Goal: Information Seeking & Learning: Check status

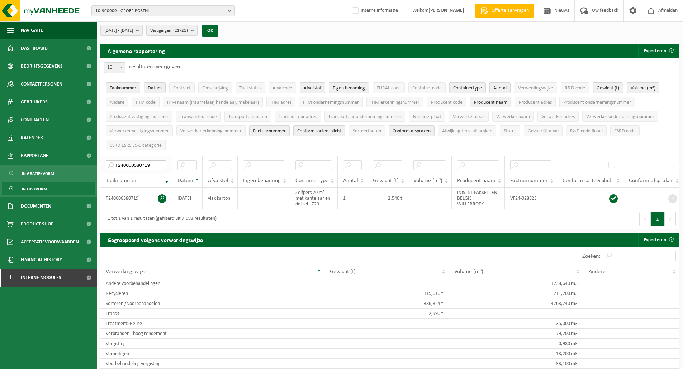
click at [143, 162] on input "T240000580719" at bounding box center [136, 166] width 61 height 10
paste input "50001863142"
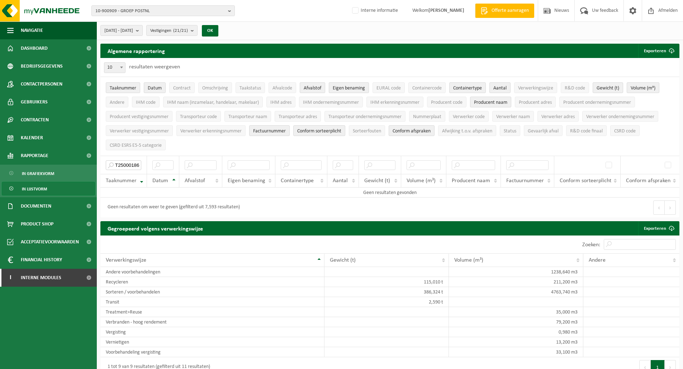
type input "T250001863142"
click at [184, 145] on ul "Taaknummer Datum Contract Omschrijving Taakstatus Afvalcode Afvalstof Eigen ben…" at bounding box center [389, 116] width 579 height 79
click at [133, 30] on span "2024-01-01 - 2025-08-11" at bounding box center [118, 30] width 29 height 11
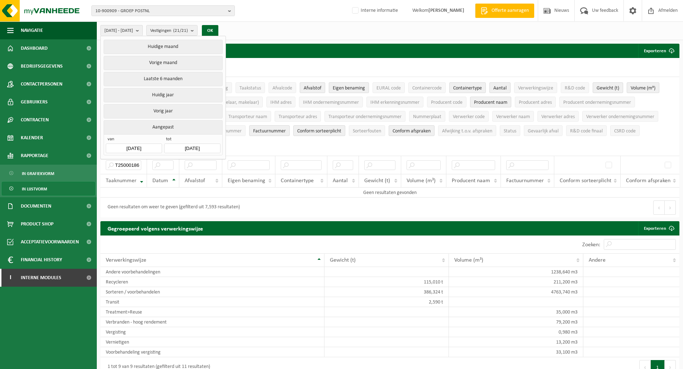
click at [310, 48] on div "Algemene rapportering Exporteren Enkel mijn selectie Alle beschikbare kolommen" at bounding box center [389, 51] width 579 height 14
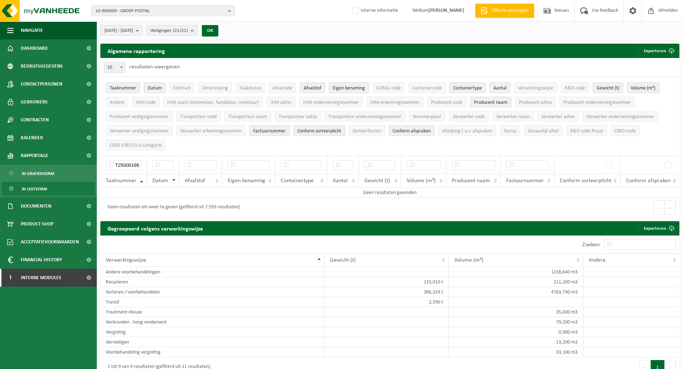
click at [284, 57] on div "Algemene rapportering Exporteren Enkel mijn selectie Alle beschikbare kolommen" at bounding box center [389, 51] width 579 height 14
click at [134, 161] on input "T250001863142" at bounding box center [123, 166] width 35 height 10
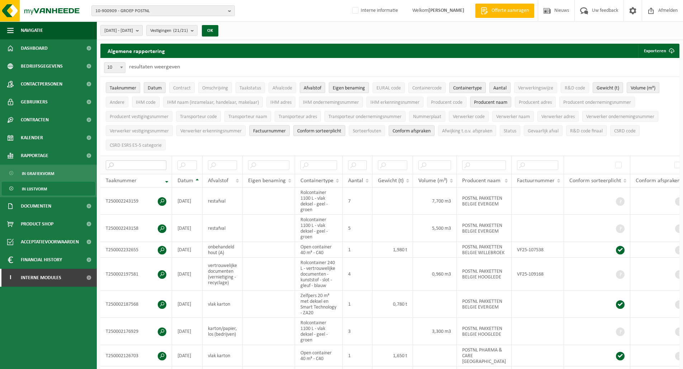
click at [137, 163] on input "text" at bounding box center [136, 166] width 61 height 10
paste input "T240000454361"
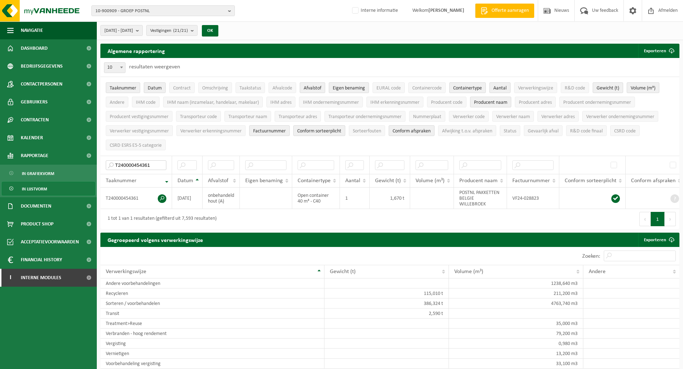
type input "T240000454361"
click span "Bedrijfsgegevens"
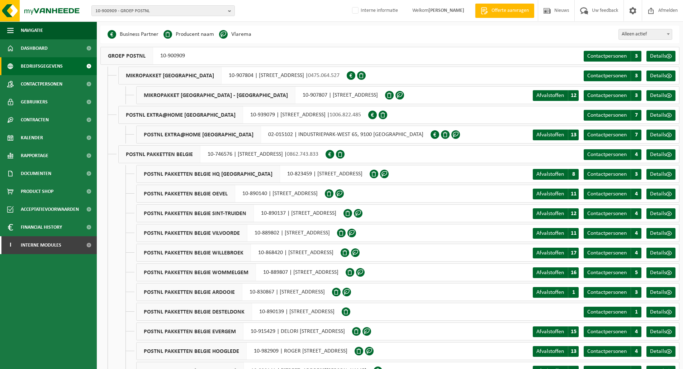
click at [432, 37] on div "Business Partner Producent naam Treatment Center Data Center Gearchiveerd Vlare…" at bounding box center [389, 34] width 579 height 18
click at [196, 11] on span "10-900909 - GROEP POSTNL" at bounding box center [160, 11] width 130 height 11
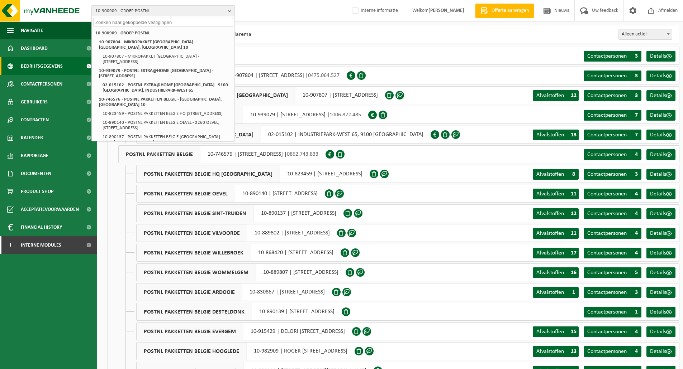
paste input "POSTNL PHARMA & CARE BELGIUM - BREMHEIDELAAN 10, 2300 TURNHOUT"
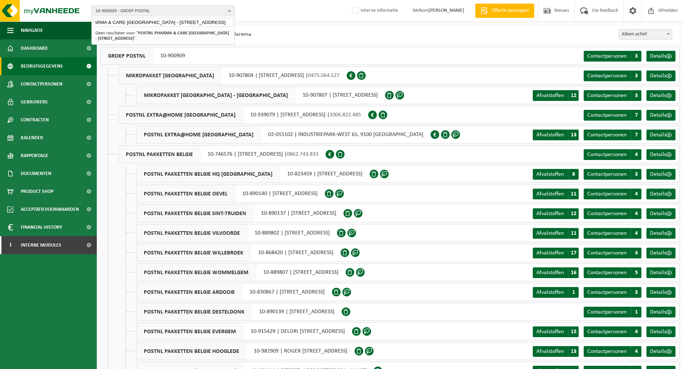
drag, startPoint x: 135, startPoint y: 21, endPoint x: 376, endPoint y: 23, distance: 240.8
click at [376, 23] on div "10-900909 - GROEP POSTNL POSTNL PHARMA & CARE BELGIUM - BREMHEIDELAAN 10, 2300 …" at bounding box center [341, 235] width 683 height 470
click at [176, 13] on span "10-900909 - GROEP POSTNL" at bounding box center [160, 11] width 130 height 11
paste input "POSTNL PHARMA & CARE BELGIUM - BREMHEIDELAAN 10, 2300 TURNHOUT"
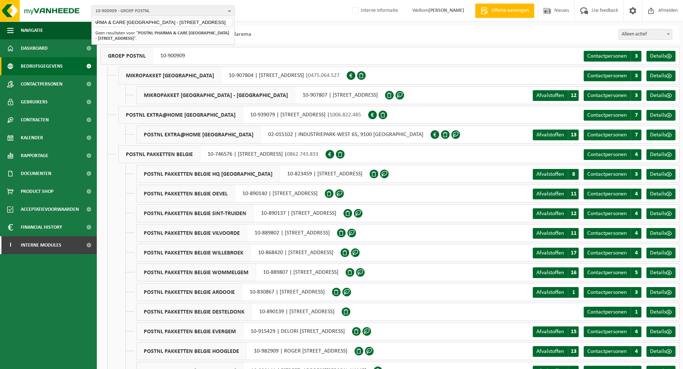
scroll to position [0, 41]
drag, startPoint x: 138, startPoint y: 21, endPoint x: 230, endPoint y: 24, distance: 92.1
click at [230, 24] on input "POSTNL PHARMA & CARE BELGIUM - BREMHEIDELAAN 10, 2300 TURNHOUT" at bounding box center [163, 22] width 140 height 9
type input "POSTNL PHARMA & CARE BELGIUM"
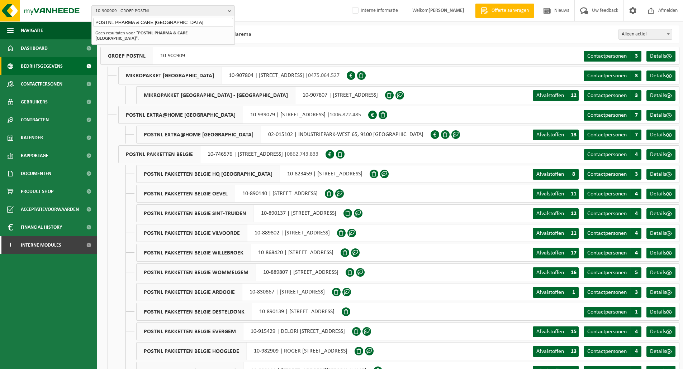
click at [289, 17] on div "10-900909 - GROEP POSTNL POSTNL PHARMA & CARE BELGIUM 10-900909 - GROEP POSTNL …" at bounding box center [341, 11] width 683 height 22
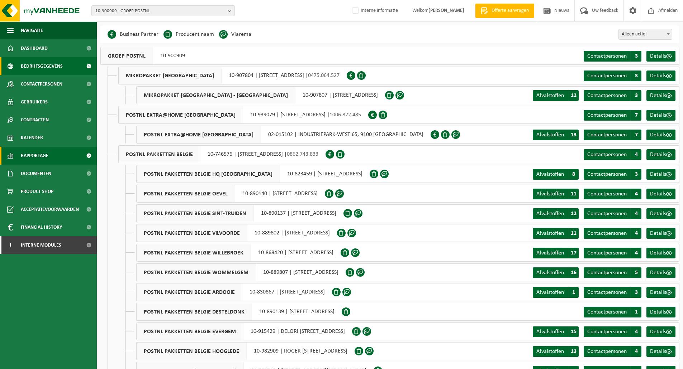
click at [34, 157] on span "Rapportage" at bounding box center [35, 156] width 28 height 18
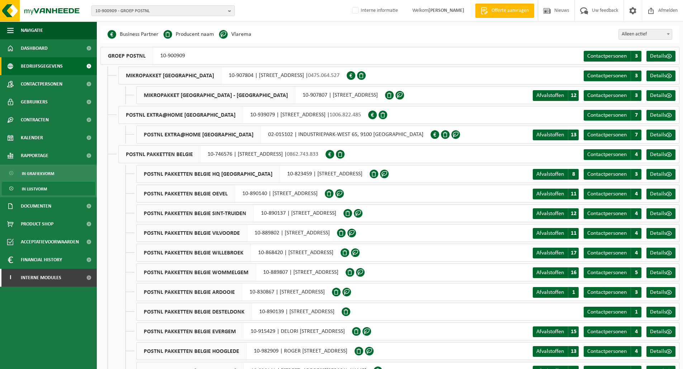
click at [44, 189] on span "In lijstvorm" at bounding box center [34, 189] width 25 height 14
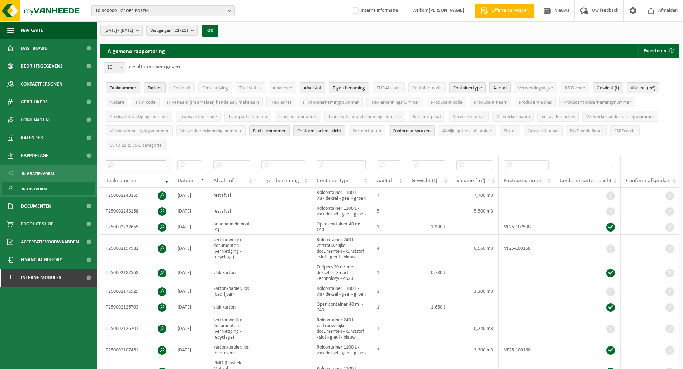
click at [135, 162] on input "text" at bounding box center [136, 166] width 61 height 10
paste input "T240000138950"
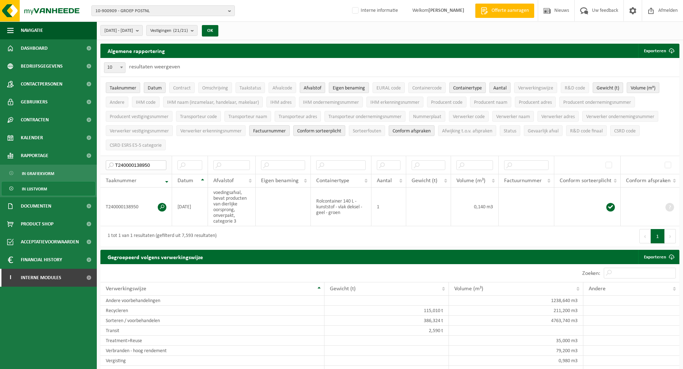
click at [138, 161] on input "T240000138950" at bounding box center [136, 166] width 61 height 10
paste input "244533"
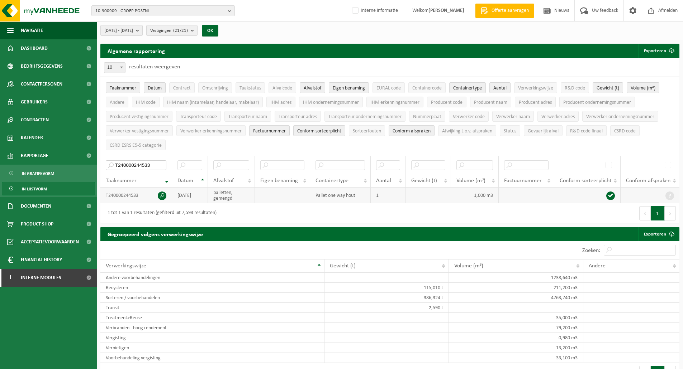
type input "T240000244533"
click at [159, 193] on span at bounding box center [162, 196] width 9 height 9
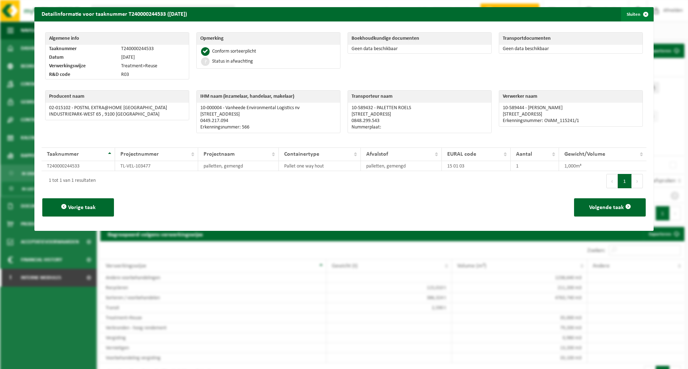
click at [638, 16] on span "button" at bounding box center [645, 14] width 14 height 14
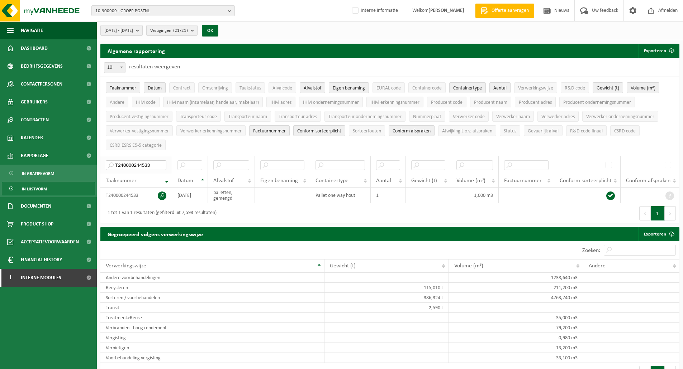
click at [141, 167] on input "T240000244533" at bounding box center [136, 166] width 61 height 10
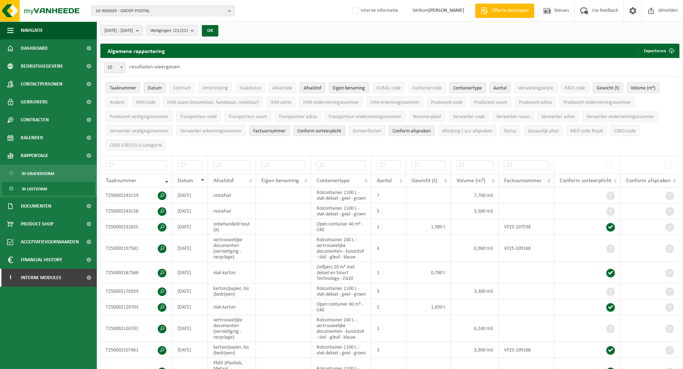
click at [524, 178] on span "Factuurnummer" at bounding box center [523, 181] width 38 height 6
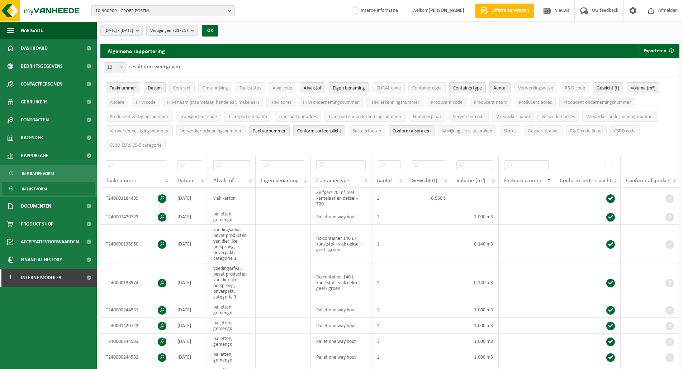
click at [122, 67] on b at bounding box center [121, 68] width 3 height 2
select select "100"
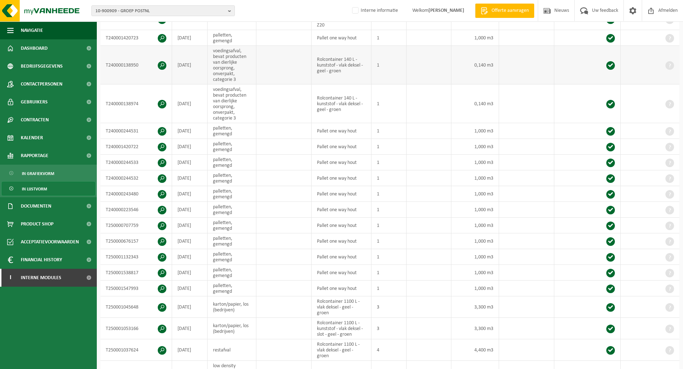
scroll to position [287, 0]
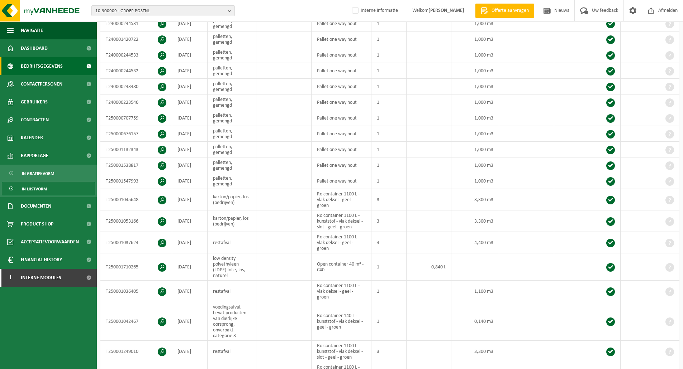
click at [39, 63] on span "Bedrijfsgegevens" at bounding box center [42, 66] width 42 height 18
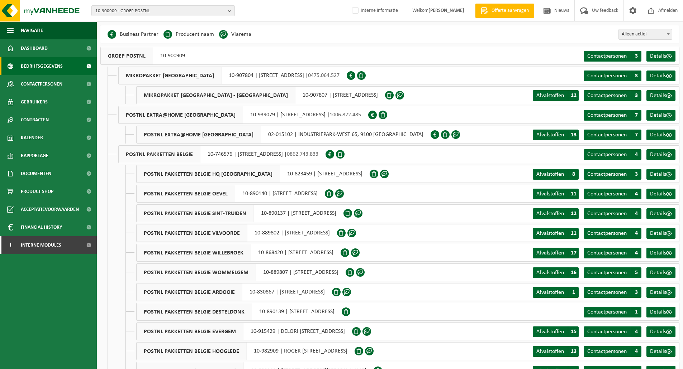
click at [328, 38] on div "Business Partner Producent naam Treatment Center Data Center Gearchiveerd Vlare…" at bounding box center [389, 34] width 579 height 18
click at [161, 14] on span "10-900909 - GROEP POSTNL" at bounding box center [160, 11] width 130 height 11
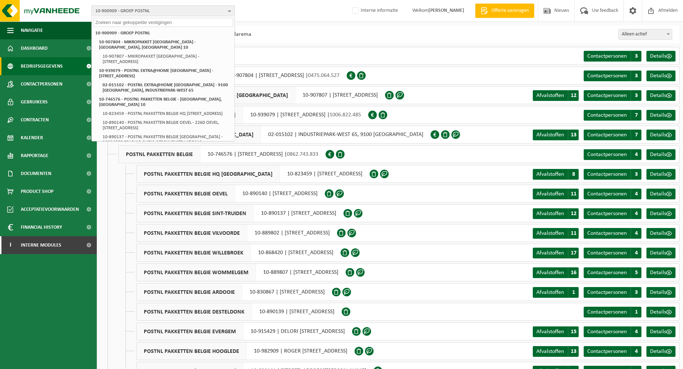
paste input "10-823459"
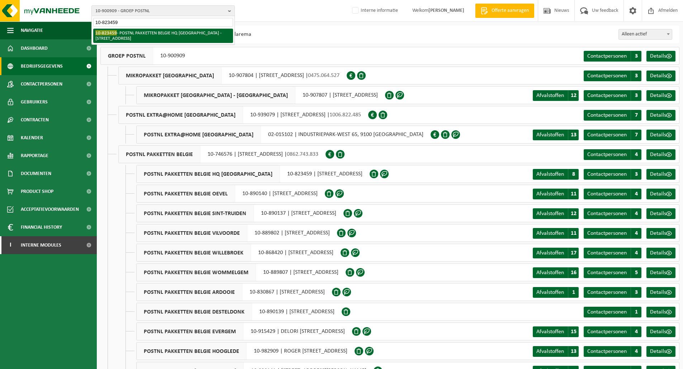
type input "10-823459"
click at [158, 35] on li "10-823459 - POSTNL PAKKETTEN BELGIE HQ MECHELEN - 2800 MECHELEN, BLARENBERGLAAN…" at bounding box center [163, 36] width 140 height 14
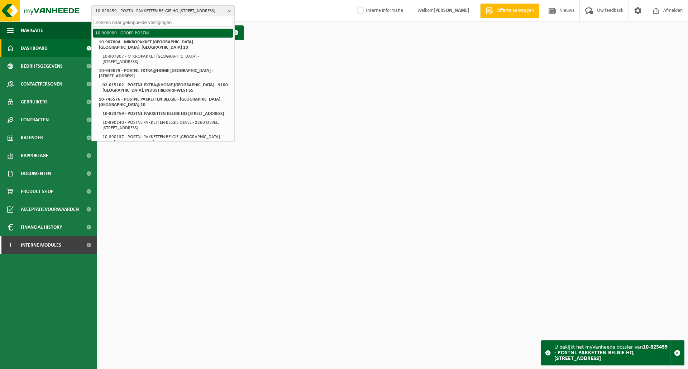
click at [140, 34] on li "10-900909 - GROEP POSTNL" at bounding box center [163, 33] width 140 height 9
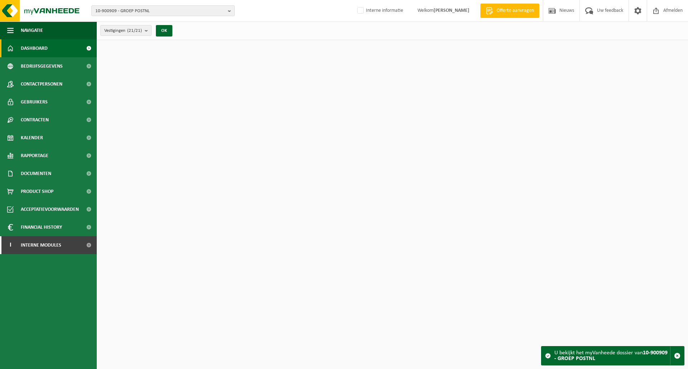
click at [324, 31] on div "Vestigingen (21/21) Alles selecteren Alles deselecteren Actieve selecteren GROE…" at bounding box center [392, 30] width 591 height 19
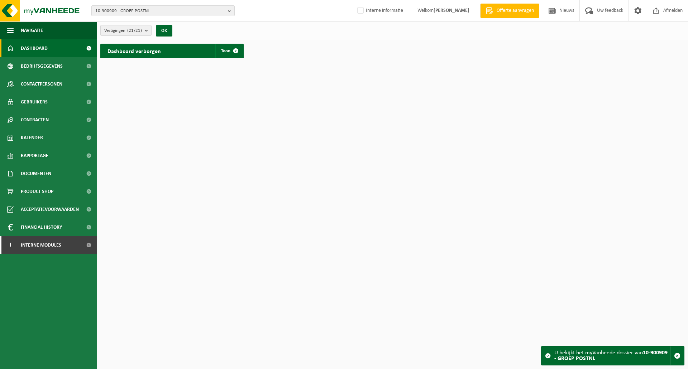
click at [234, 30] on div "Vestigingen (21/21) Alles selecteren Alles deselecteren Actieve selecteren GROE…" at bounding box center [392, 30] width 591 height 19
click at [35, 67] on span "Bedrijfsgegevens" at bounding box center [42, 66] width 42 height 18
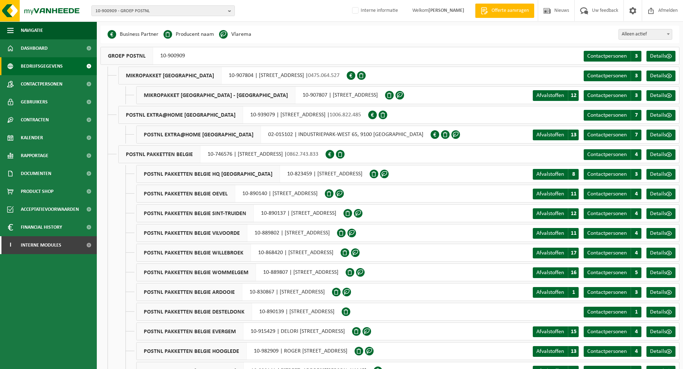
click at [307, 40] on div "Business Partner Producent naam Treatment Center Data Center Gearchiveerd Vlare…" at bounding box center [389, 34] width 579 height 18
click at [153, 11] on span "10-900909 - GROEP POSTNL" at bounding box center [160, 11] width 130 height 11
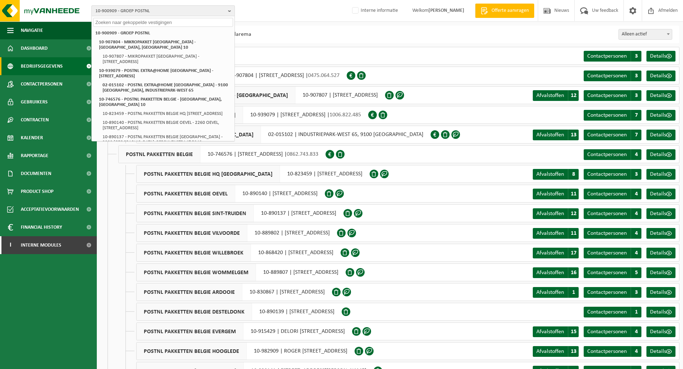
paste input "10-772043"
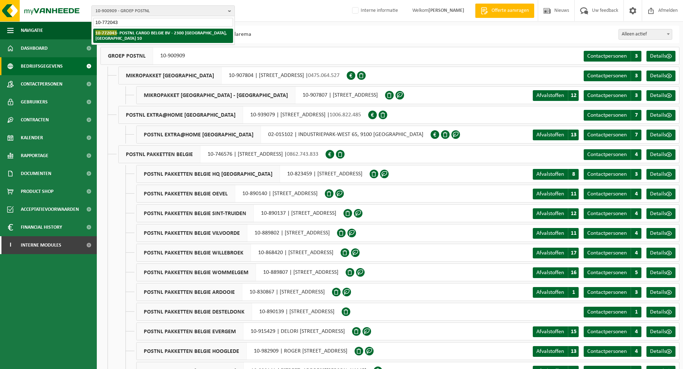
type input "10-772043"
click at [148, 35] on strong "10-772043 - POSTNL CARGO BELGIE BV - 2300 TURNHOUT, BREMHEIDELAAN 10" at bounding box center [160, 35] width 131 height 11
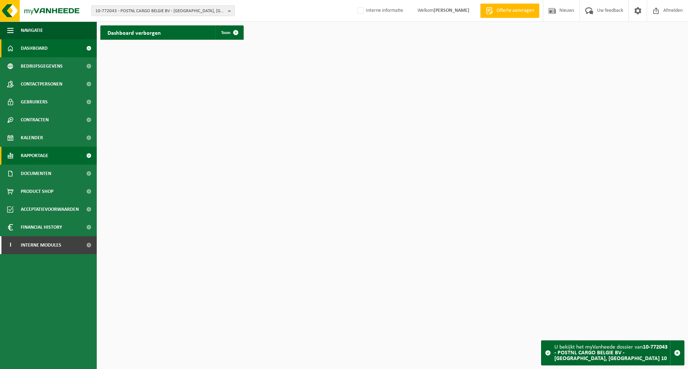
click at [36, 154] on span "Rapportage" at bounding box center [35, 156] width 28 height 18
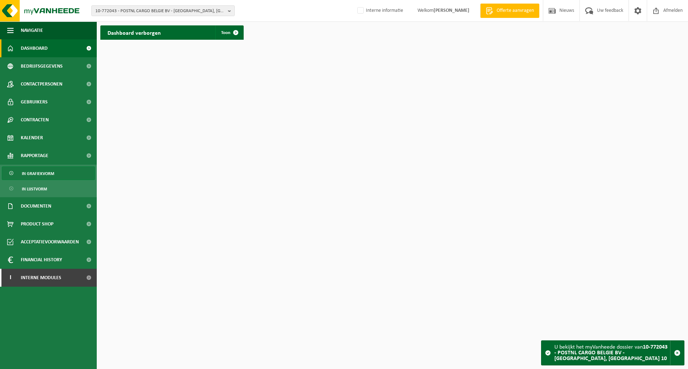
click at [40, 174] on span "In grafiekvorm" at bounding box center [38, 174] width 32 height 14
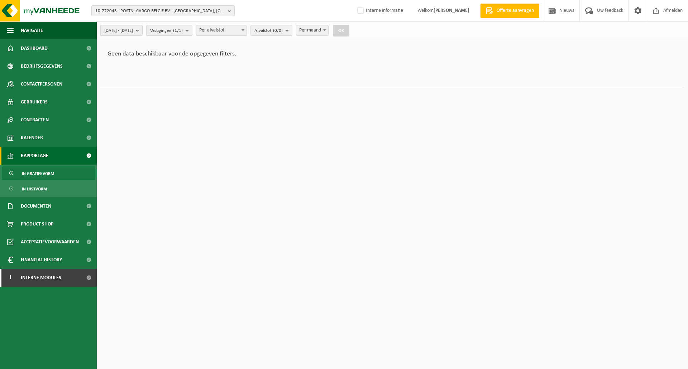
click at [133, 30] on span "2025-03-01 - 2025-08-11" at bounding box center [118, 30] width 29 height 11
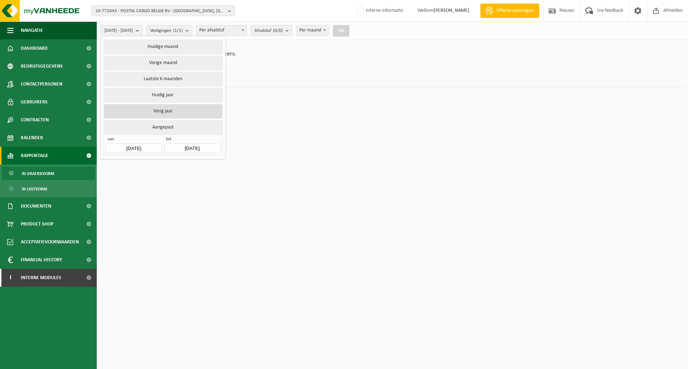
click at [163, 109] on button "Vorig jaar" at bounding box center [163, 111] width 119 height 14
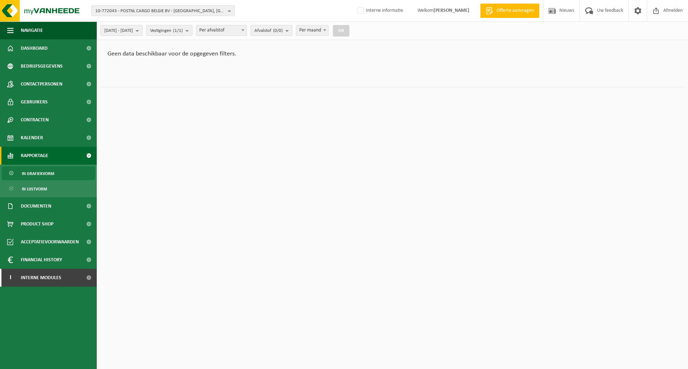
click at [207, 59] on div "Geen data beschikbaar voor de opgegeven filters." at bounding box center [392, 54] width 584 height 21
click at [281, 56] on div "Geen data beschikbaar voor de opgegeven filters." at bounding box center [392, 54] width 584 height 21
click at [349, 29] on button "OK" at bounding box center [341, 30] width 16 height 11
click at [395, 49] on div "Geen data beschikbaar voor de opgegeven filters." at bounding box center [392, 54] width 584 height 21
click at [156, 10] on span "10-772043 - POSTNL CARGO BELGIE BV - [GEOGRAPHIC_DATA], [GEOGRAPHIC_DATA] 10" at bounding box center [160, 11] width 130 height 11
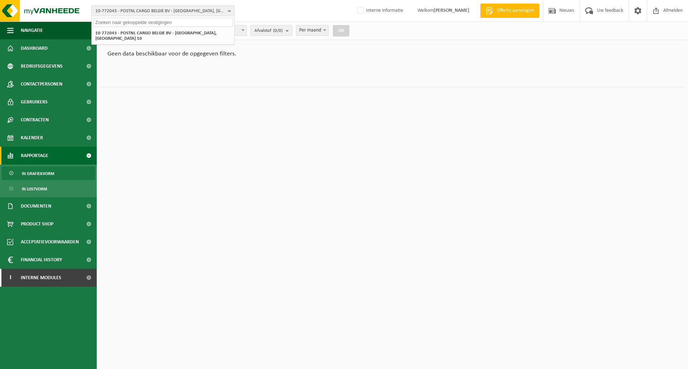
paste input "10-939080"
type input "10-939080"
click at [150, 30] on strong "10-939080 - POSTNL PHARMA & CARE BELGIUM - 2300 TURNHOUT, BREMHEIDELAAN 10" at bounding box center [154, 35] width 118 height 11
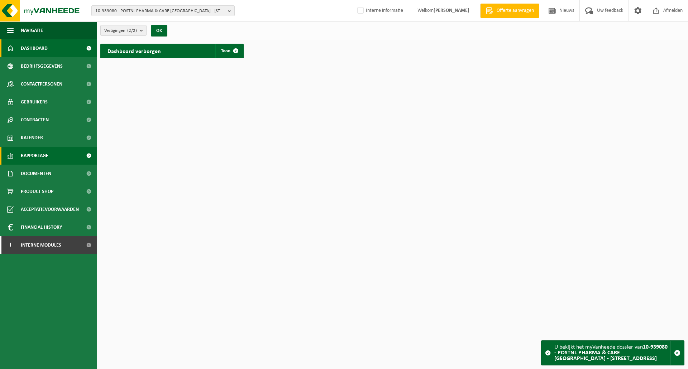
click at [38, 158] on span "Rapportage" at bounding box center [35, 156] width 28 height 18
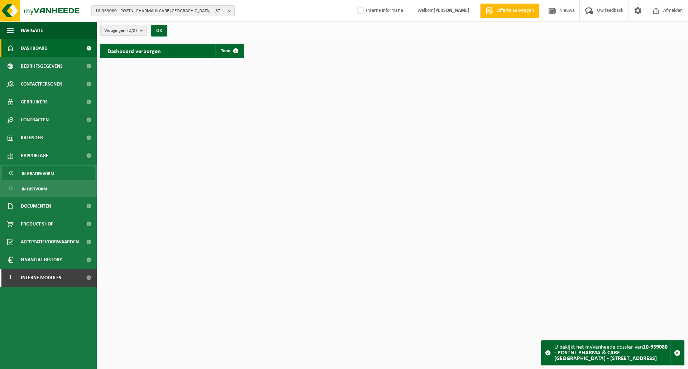
click at [43, 177] on span "In grafiekvorm" at bounding box center [38, 174] width 32 height 14
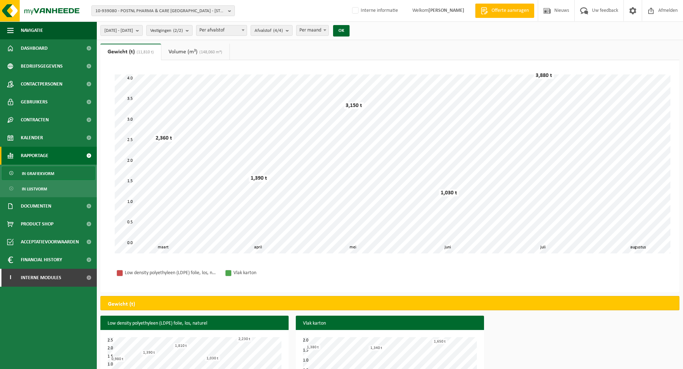
click at [292, 46] on ul "Gewicht (t) (11,810 t) Volume (m³) (148,060 m³)" at bounding box center [389, 52] width 579 height 16
click at [163, 11] on span "10-939080 - POSTNL PHARMA & CARE [GEOGRAPHIC_DATA] - [STREET_ADDRESS]" at bounding box center [160, 11] width 130 height 11
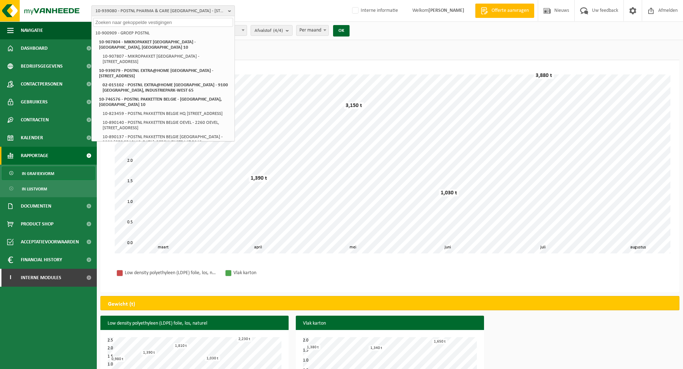
paste input "10-772043"
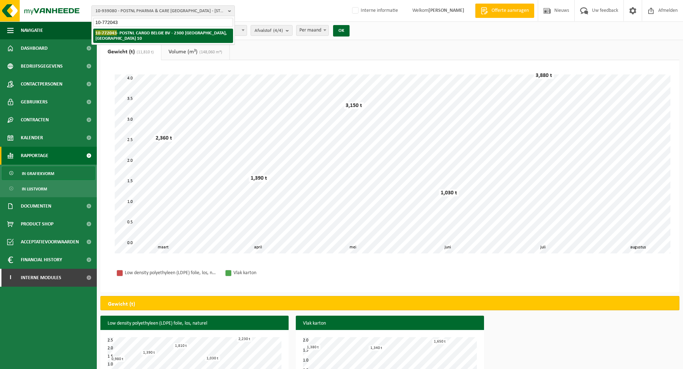
type input "10-772043"
click at [153, 35] on strong "10-772043 - POSTNL CARGO BELGIE BV - [GEOGRAPHIC_DATA], [GEOGRAPHIC_DATA] 10" at bounding box center [160, 35] width 131 height 11
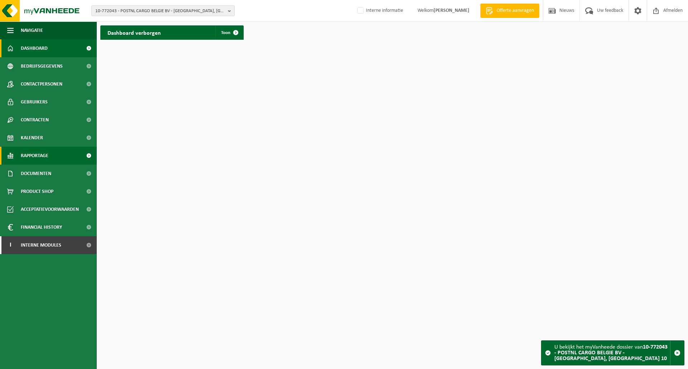
click at [37, 155] on span "Rapportage" at bounding box center [35, 156] width 28 height 18
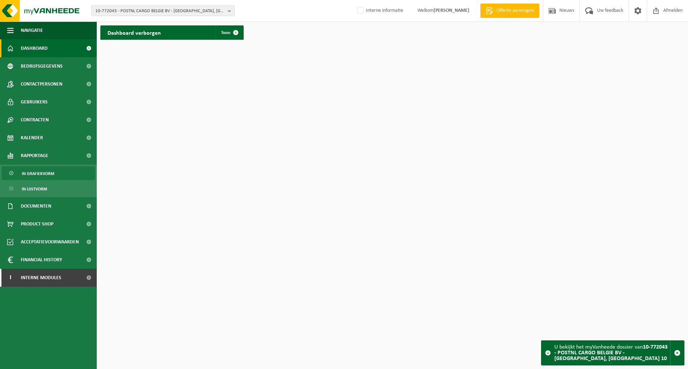
click at [39, 177] on span "In grafiekvorm" at bounding box center [38, 174] width 32 height 14
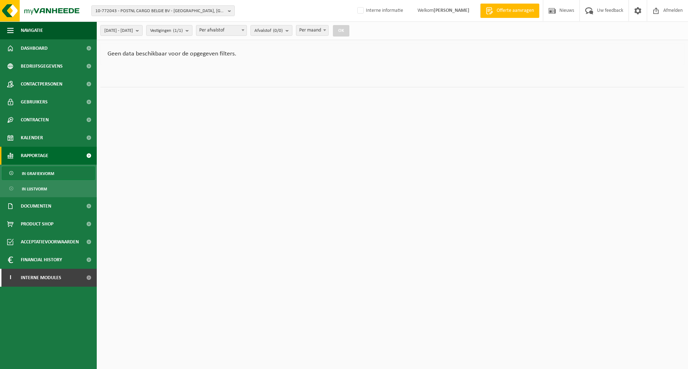
click at [249, 57] on div "Geen data beschikbaar voor de opgegeven filters." at bounding box center [392, 54] width 584 height 21
click at [107, 24] on div "[DATE] - [DATE] Huidige maand Vorige maand Laatste 6 maanden Huidig jaar Vorig …" at bounding box center [392, 30] width 591 height 19
click at [116, 27] on span "[DATE] - [DATE]" at bounding box center [118, 30] width 29 height 11
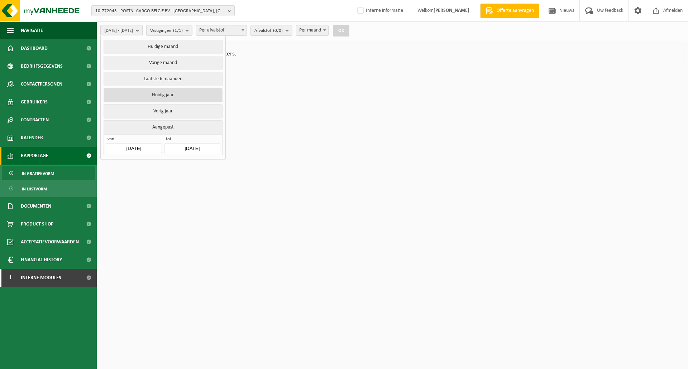
click at [150, 96] on button "Huidig jaar" at bounding box center [163, 95] width 119 height 14
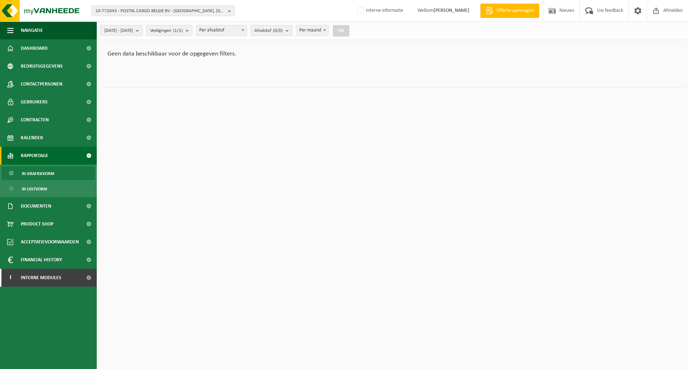
click at [133, 31] on span "[DATE] - [DATE]" at bounding box center [118, 30] width 29 height 11
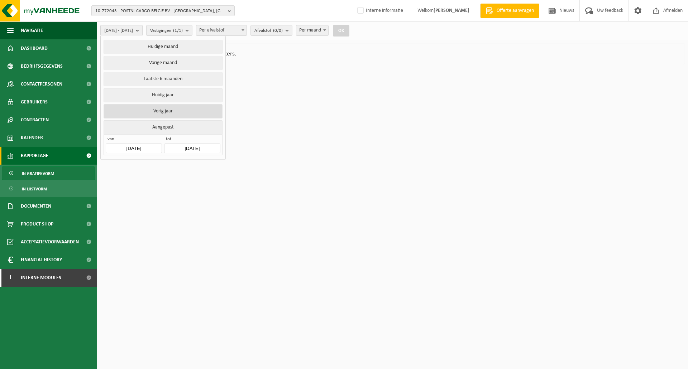
click at [154, 108] on button "Vorig jaar" at bounding box center [163, 111] width 119 height 14
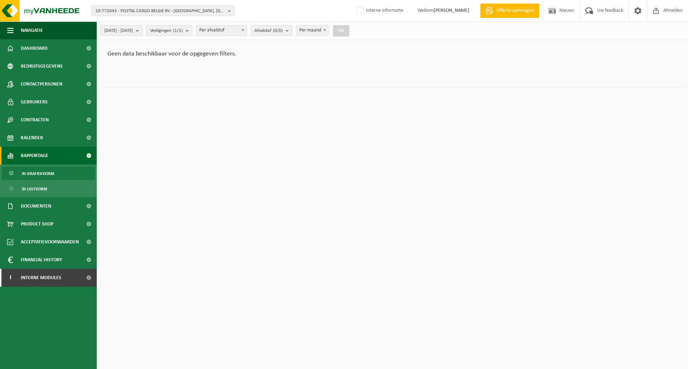
click at [154, 12] on span "10-772043 - POSTNL CARGO BELGIE BV - [GEOGRAPHIC_DATA], [GEOGRAPHIC_DATA] 10" at bounding box center [160, 11] width 130 height 11
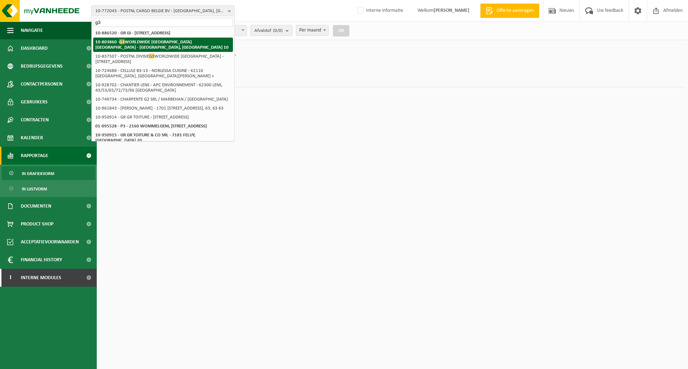
type input "g3"
click at [161, 41] on strong "10-803860 - G3 WORLDWIDE [GEOGRAPHIC_DATA] [GEOGRAPHIC_DATA] - [GEOGRAPHIC_DATA…" at bounding box center [161, 44] width 133 height 11
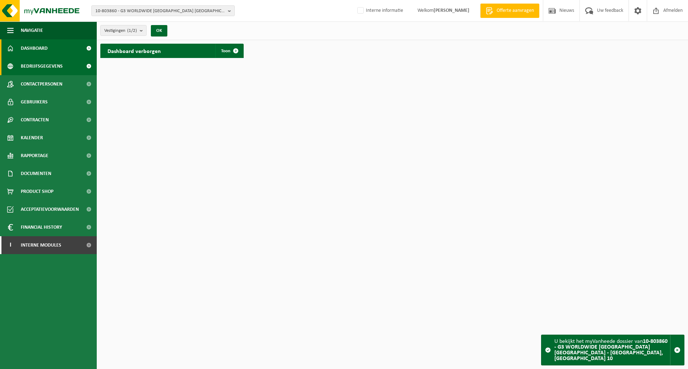
click at [45, 67] on span "Bedrijfsgegevens" at bounding box center [42, 66] width 42 height 18
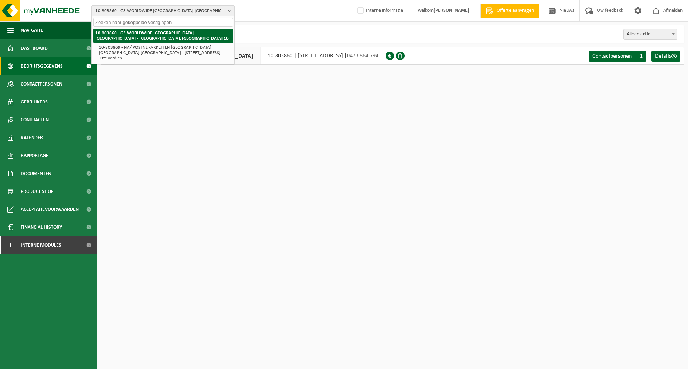
click at [206, 35] on strong "10-803860 - G3 WORLDWIDE [GEOGRAPHIC_DATA] [GEOGRAPHIC_DATA] - [GEOGRAPHIC_DATA…" at bounding box center [161, 36] width 133 height 10
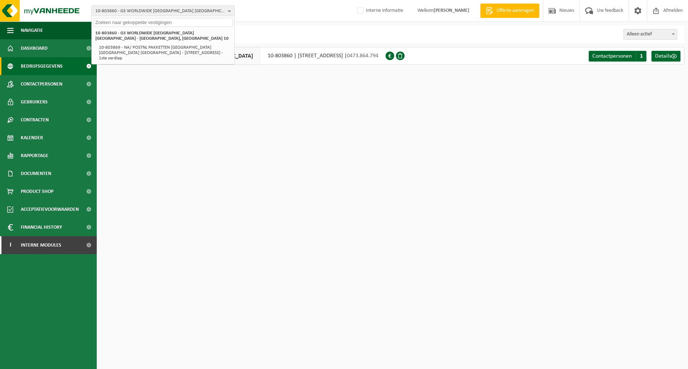
click at [274, 33] on div "Business Partner Producent naam Treatment Center Data Center Gearchiveerd Vlare…" at bounding box center [392, 34] width 584 height 18
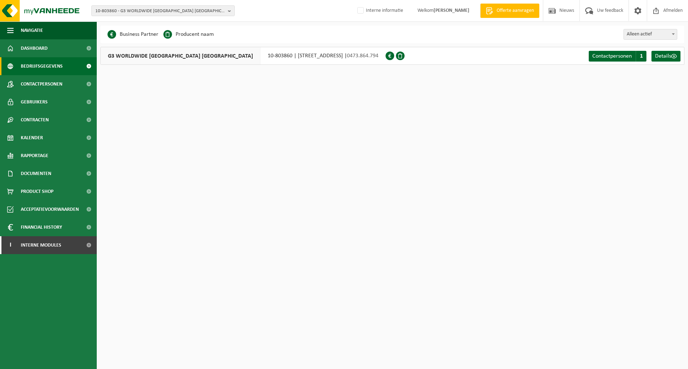
click at [267, 99] on html "10-803860 - G3 WORLDWIDE [GEOGRAPHIC_DATA] [GEOGRAPHIC_DATA] - [GEOGRAPHIC_DATA…" at bounding box center [344, 184] width 688 height 369
click at [144, 11] on span "10-803860 - G3 WORLDWIDE [GEOGRAPHIC_DATA] [GEOGRAPHIC_DATA] - [GEOGRAPHIC_DATA…" at bounding box center [160, 11] width 130 height 11
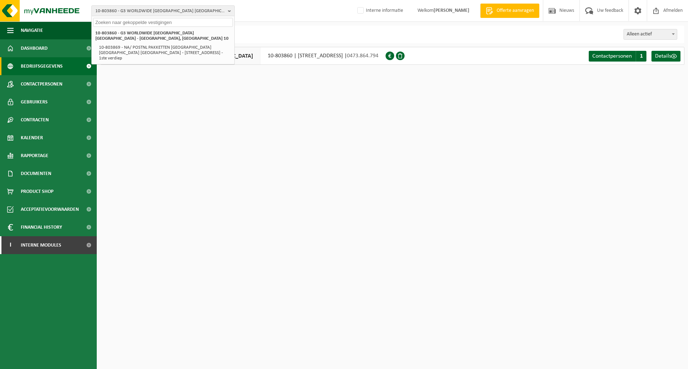
click at [292, 28] on div "Business Partner Producent naam Treatment Center Data Center Gearchiveerd Vlare…" at bounding box center [392, 34] width 584 height 18
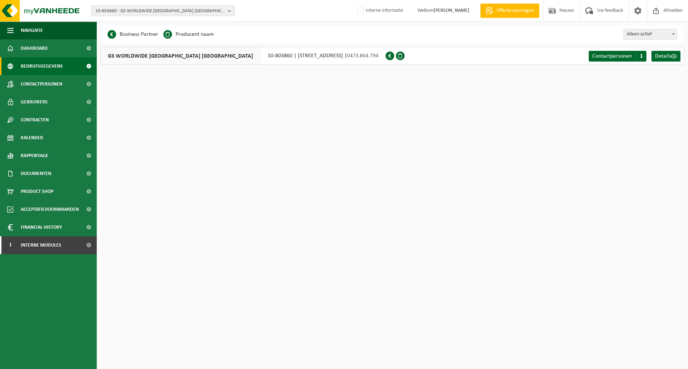
click at [118, 15] on span "10-803860 - G3 WORLDWIDE [GEOGRAPHIC_DATA] [GEOGRAPHIC_DATA] - [GEOGRAPHIC_DATA…" at bounding box center [160, 11] width 130 height 11
drag, startPoint x: 124, startPoint y: 24, endPoint x: 30, endPoint y: 23, distance: 93.9
click at [66, 25] on div "10-803860 - G3 WORLDWIDE [GEOGRAPHIC_DATA] [GEOGRAPHIC_DATA] - [GEOGRAPHIC_DATA…" at bounding box center [344, 38] width 688 height 76
click at [233, 114] on html "10-803860 - G3 WORLDWIDE [GEOGRAPHIC_DATA] [GEOGRAPHIC_DATA] - 2300 [GEOGRAPHIC…" at bounding box center [344, 184] width 688 height 369
click at [140, 10] on span "10-803860 - G3 WORLDWIDE BELGIUM NV - 2300 TURNHOUT, BREMHEIDELAAN 10" at bounding box center [160, 11] width 130 height 11
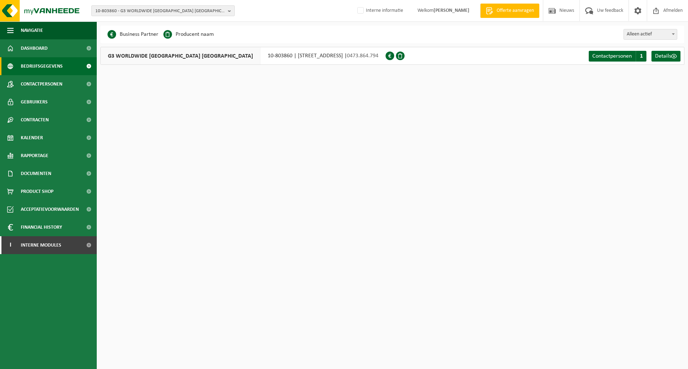
paste input "MIKROPAKKET BELGIUM"
click at [140, 23] on input "MIKROPAKKET BELGIUM" at bounding box center [163, 22] width 140 height 9
drag, startPoint x: 147, startPoint y: 23, endPoint x: 21, endPoint y: 16, distance: 126.6
click at [21, 16] on div "10-803860 - G3 WORLDWIDE BELGIUM NV - 2300 TURNHOUT, BREMHEIDELAAN 10 MIKROPAKK…" at bounding box center [344, 11] width 688 height 22
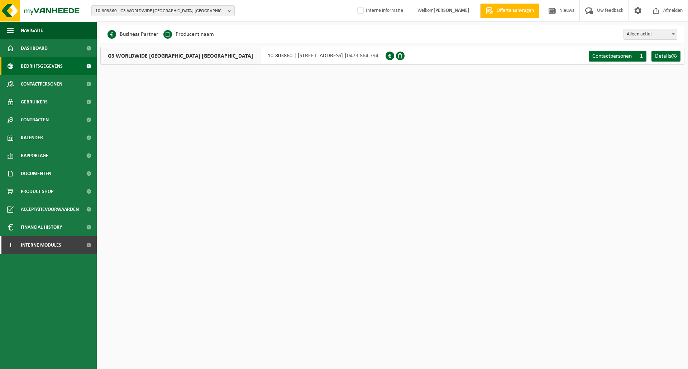
click at [277, 13] on div "10-803860 - G3 WORLDWIDE BELGIUM NV - 2300 TURNHOUT, BREMHEIDELAAN 10 10-803860…" at bounding box center [344, 11] width 688 height 22
click at [137, 9] on span "10-803860 - G3 WORLDWIDE BELGIUM NV - 2300 TURNHOUT, BREMHEIDELAAN 10" at bounding box center [160, 11] width 130 height 11
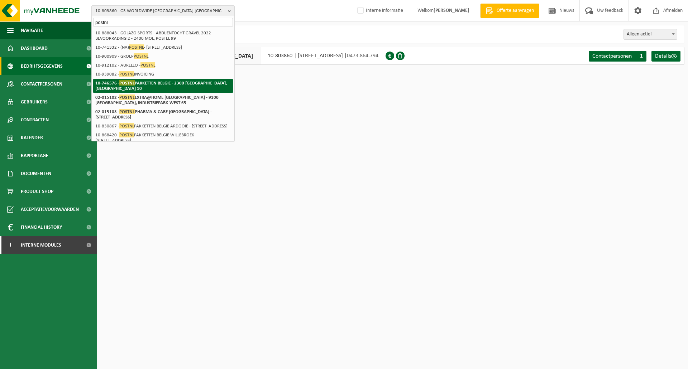
type input "postnl"
click at [135, 83] on strong "10-746576 - POSTNL PAKKETTEN BELGIE - 2300 TURNHOUT, BREMHEIDELAAN 10" at bounding box center [160, 85] width 131 height 11
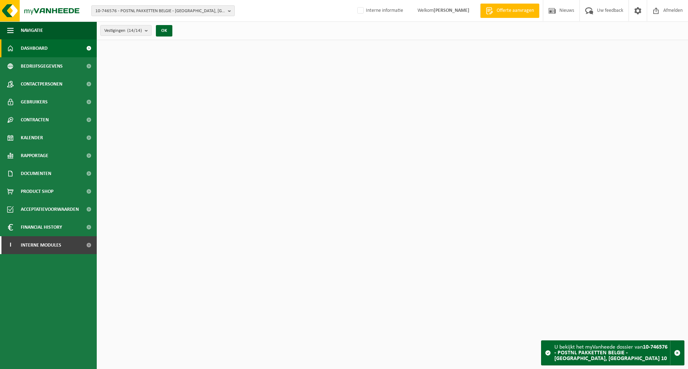
click at [140, 12] on span "10-746576 - POSTNL PAKKETTEN BELGIE - [GEOGRAPHIC_DATA], [GEOGRAPHIC_DATA] 10" at bounding box center [160, 11] width 130 height 11
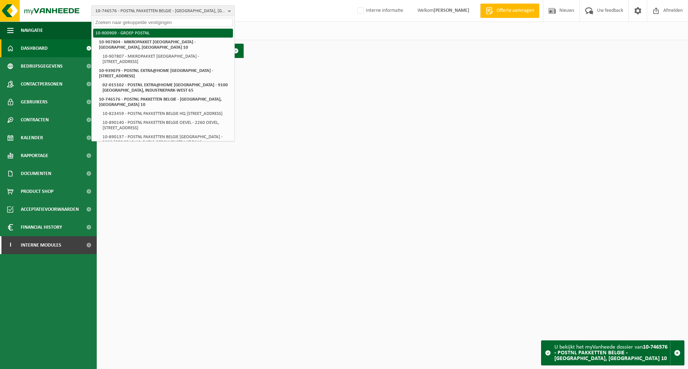
click at [137, 36] on li "10-900909 - GROEP POSTNL" at bounding box center [163, 33] width 140 height 9
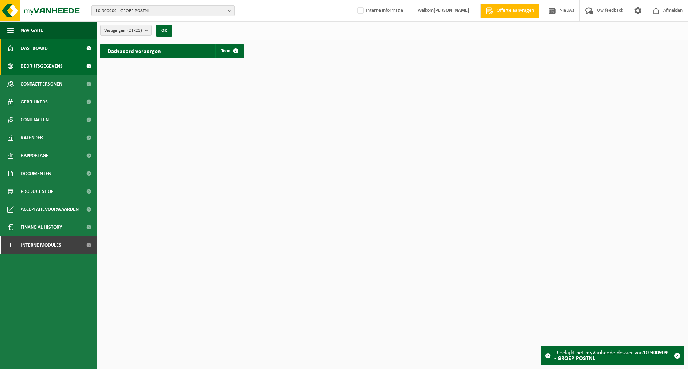
click at [41, 68] on span "Bedrijfsgegevens" at bounding box center [42, 66] width 42 height 18
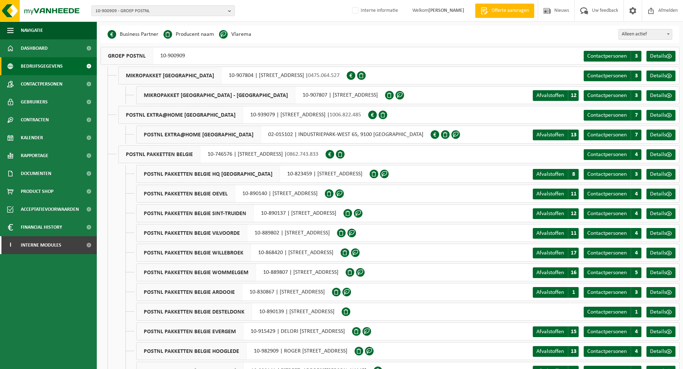
click at [269, 50] on div "GROEP POSTNL 10-900909 Contactpersonen C 3 Details" at bounding box center [389, 56] width 579 height 18
click at [34, 157] on span "Rapportage" at bounding box center [35, 156] width 28 height 18
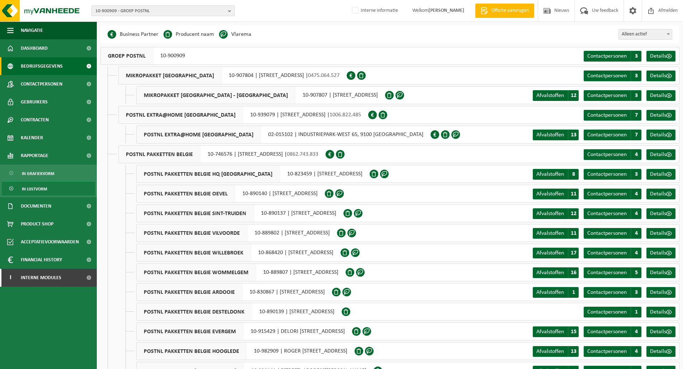
click at [41, 191] on span "In lijstvorm" at bounding box center [34, 189] width 25 height 14
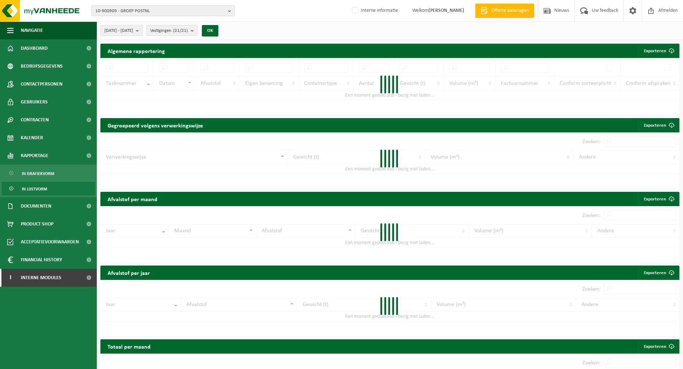
click at [133, 33] on span "[DATE] - [DATE]" at bounding box center [118, 30] width 29 height 11
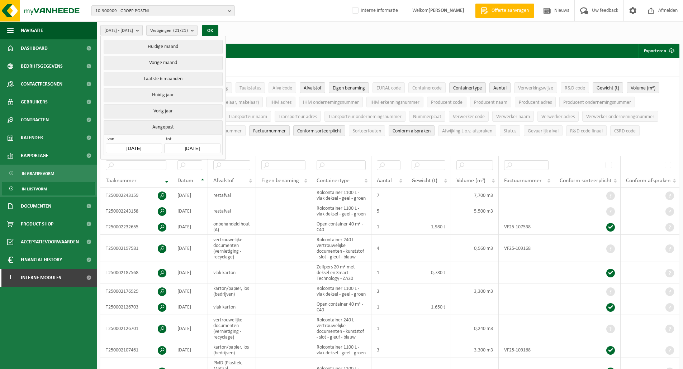
click at [143, 145] on input "[DATE]" at bounding box center [134, 149] width 56 height 10
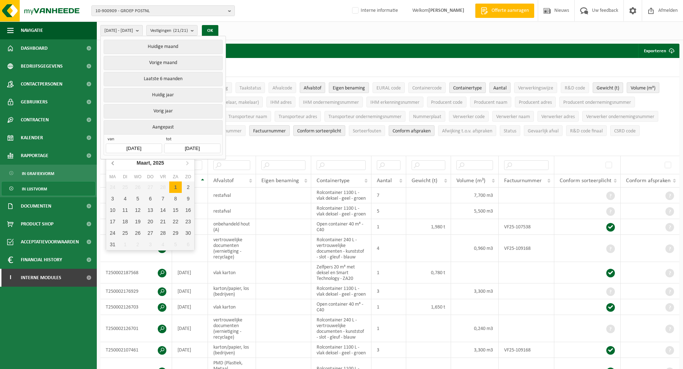
click at [114, 162] on icon at bounding box center [113, 164] width 2 height 4
click at [113, 162] on icon at bounding box center [113, 164] width 2 height 4
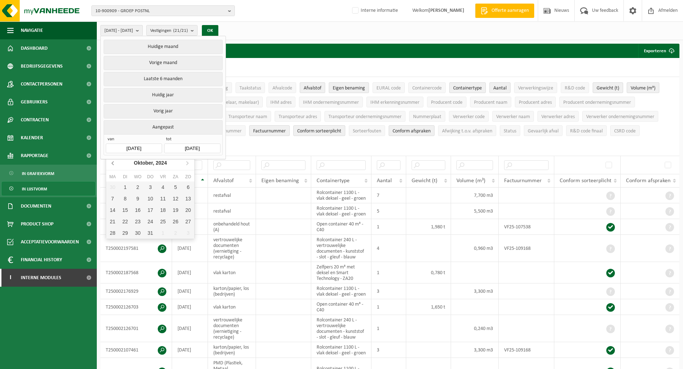
click at [113, 162] on icon at bounding box center [113, 164] width 2 height 4
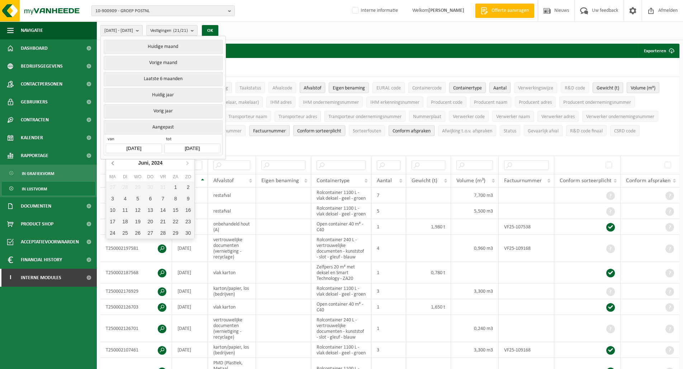
click at [113, 162] on icon at bounding box center [113, 164] width 2 height 4
click at [149, 188] on div "1" at bounding box center [150, 187] width 13 height 11
type input "[DATE]"
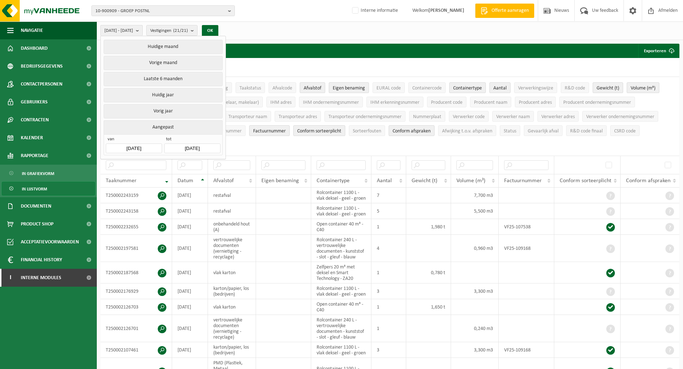
click at [184, 150] on input "[DATE]" at bounding box center [192, 149] width 56 height 10
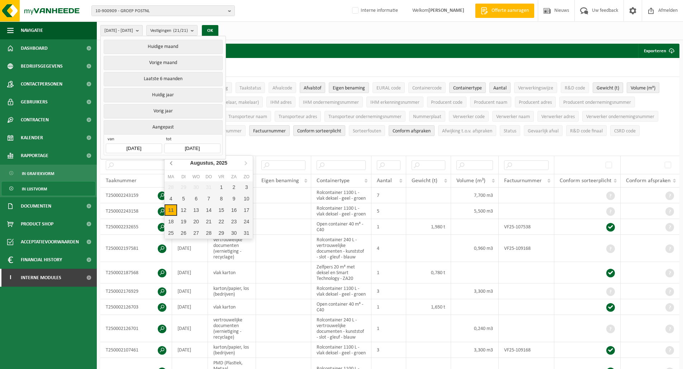
click at [169, 164] on icon at bounding box center [171, 162] width 11 height 11
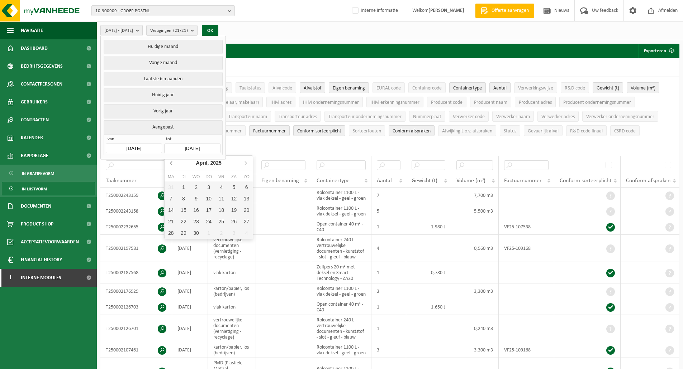
click at [169, 164] on icon at bounding box center [171, 162] width 11 height 11
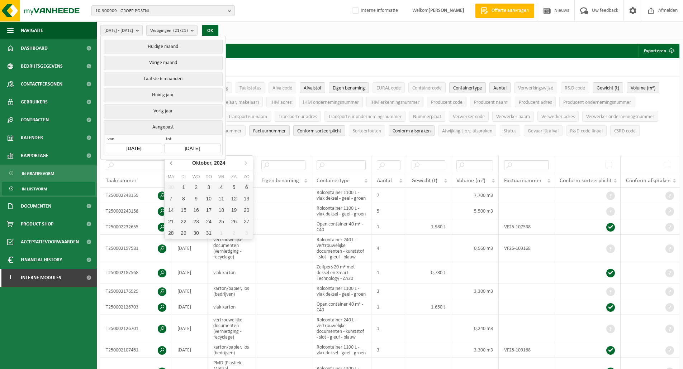
click at [169, 164] on icon at bounding box center [171, 162] width 11 height 11
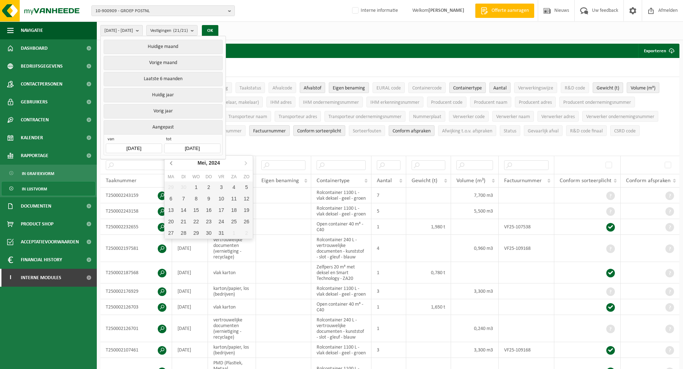
click at [169, 164] on icon at bounding box center [171, 162] width 11 height 11
click at [207, 230] on div "29" at bounding box center [208, 233] width 13 height 11
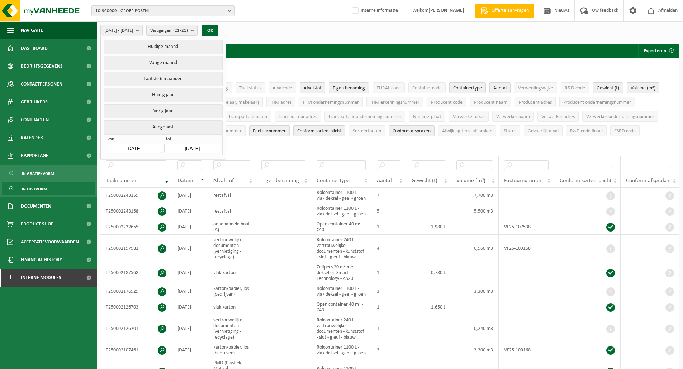
type input "[DATE]"
click at [218, 25] on button "OK" at bounding box center [210, 30] width 16 height 11
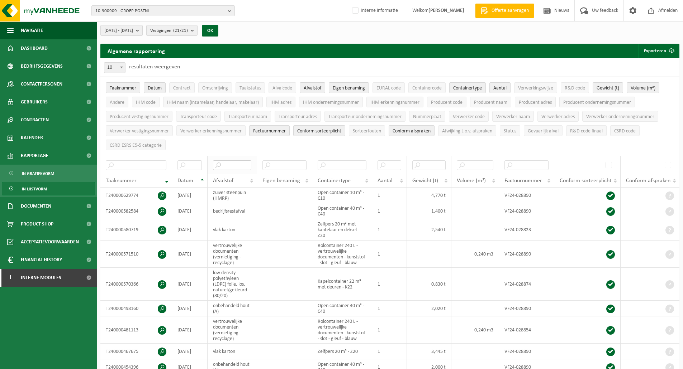
click at [239, 165] on input "text" at bounding box center [232, 166] width 38 height 10
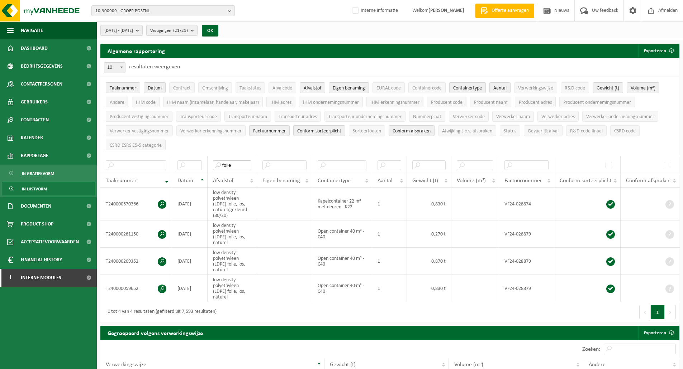
type input "folie"
click at [143, 9] on span "10-900909 - GROEP POSTNL" at bounding box center [160, 11] width 130 height 11
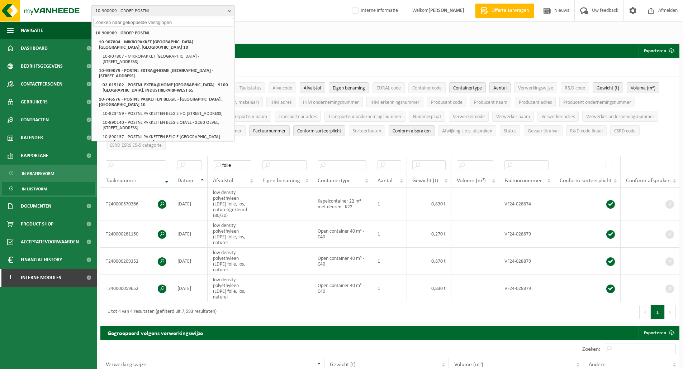
click at [330, 48] on div "Algemene rapportering Exporteren Enkel mijn selectie Alle beschikbare kolommen" at bounding box center [389, 51] width 579 height 14
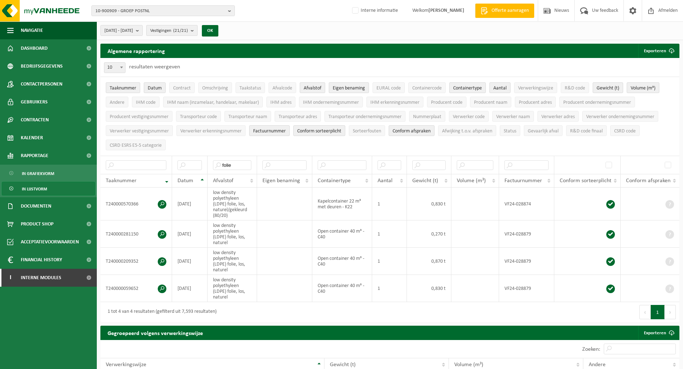
click at [182, 31] on span "Vestigingen (21/21)" at bounding box center [169, 30] width 38 height 11
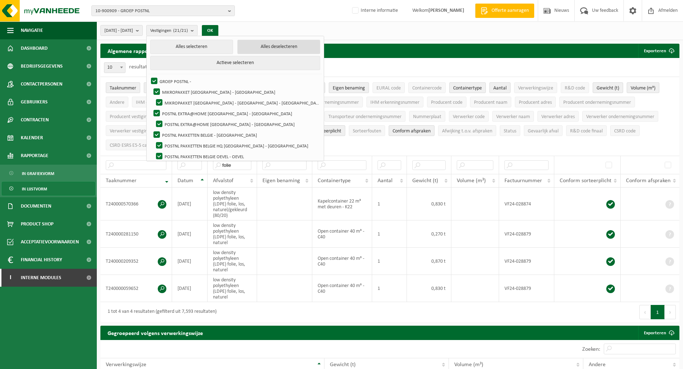
click at [257, 46] on button "Alles deselecteren" at bounding box center [278, 47] width 83 height 14
checkbox input "false"
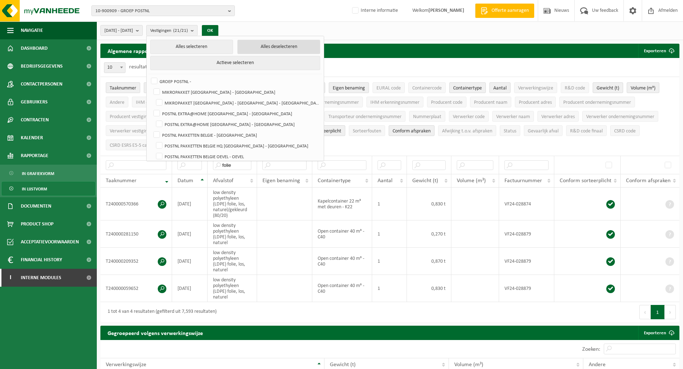
checkbox input "false"
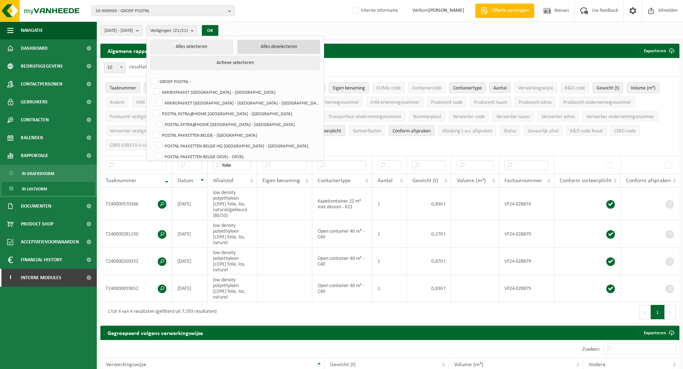
checkbox input "false"
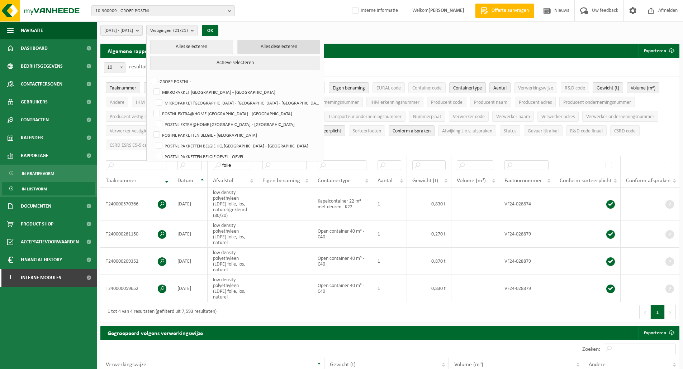
checkbox input "false"
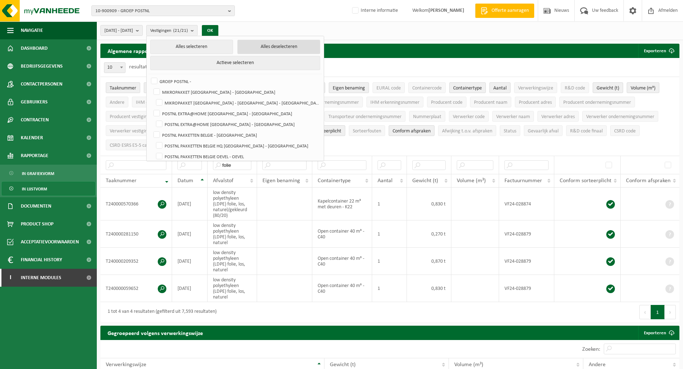
checkbox input "false"
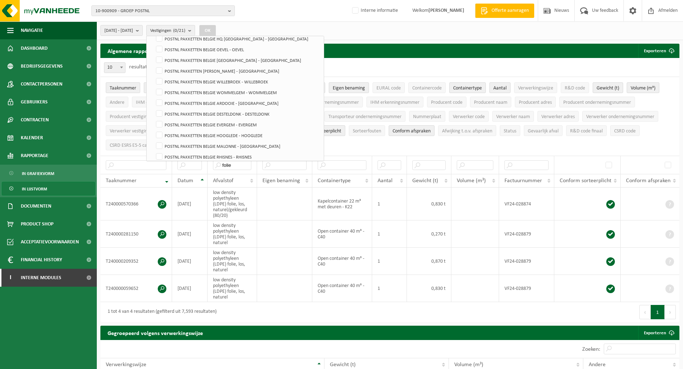
scroll to position [111, 0]
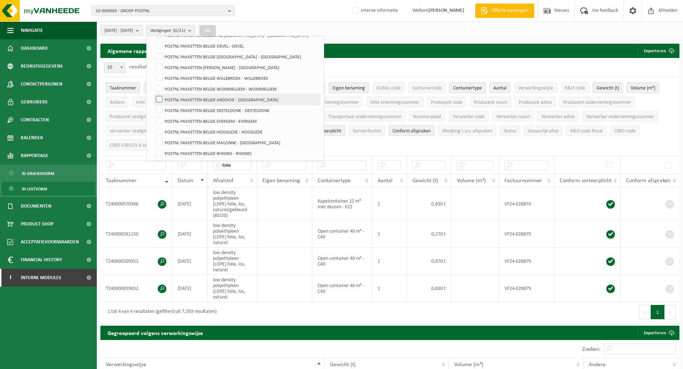
click at [181, 98] on label "POSTNL PAKKETTEN BELGIE ARDOOIE - [GEOGRAPHIC_DATA]" at bounding box center [236, 99] width 165 height 11
click at [153, 94] on input "POSTNL PAKKETTEN BELGIE ARDOOIE - [GEOGRAPHIC_DATA]" at bounding box center [153, 94] width 0 height 0
checkbox input "true"
click at [216, 30] on button "OK" at bounding box center [207, 30] width 16 height 11
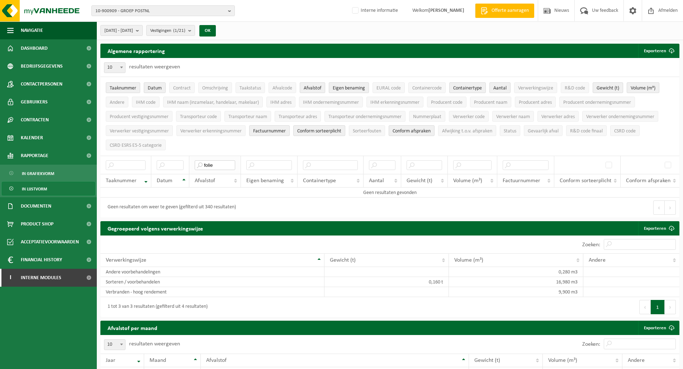
click at [211, 161] on input "folie" at bounding box center [215, 166] width 40 height 10
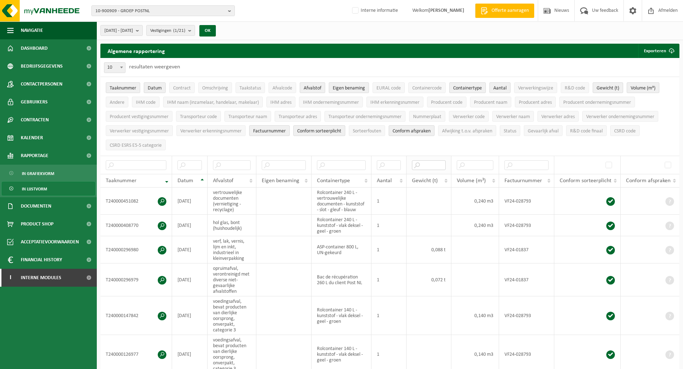
click at [425, 165] on input "text" at bounding box center [429, 166] width 34 height 10
paste input "0,104"
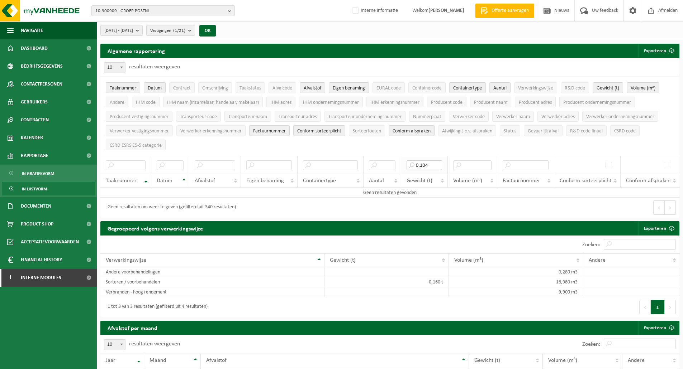
drag, startPoint x: 420, startPoint y: 164, endPoint x: 407, endPoint y: 165, distance: 12.6
click at [407, 165] on input "0,104" at bounding box center [423, 166] width 35 height 10
type input "0"
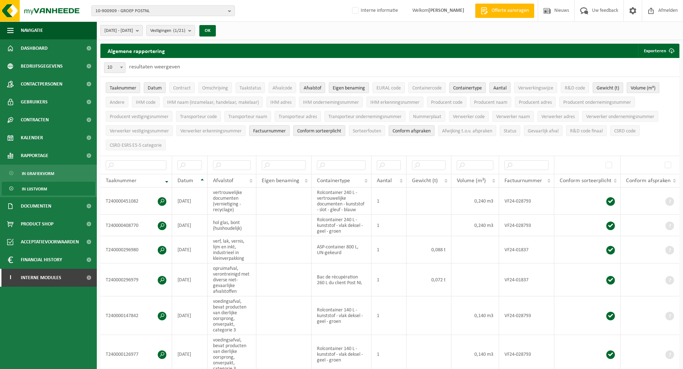
click at [133, 30] on span "[DATE] - [DATE]" at bounding box center [118, 30] width 29 height 11
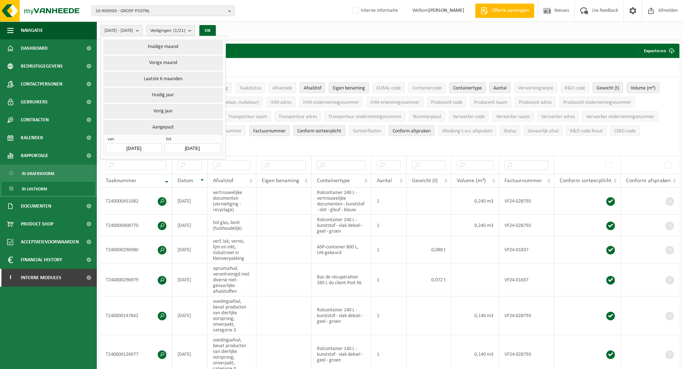
click at [145, 149] on input "[DATE]" at bounding box center [134, 149] width 56 height 10
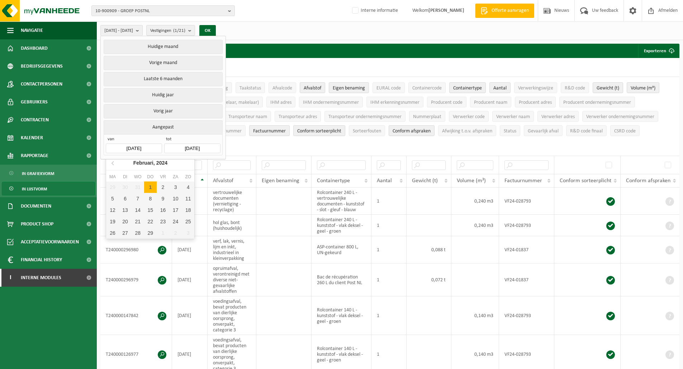
click at [183, 147] on input "[DATE]" at bounding box center [192, 149] width 56 height 10
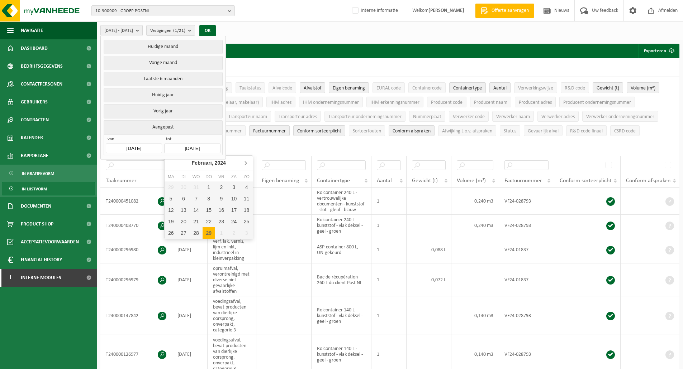
click at [245, 164] on icon at bounding box center [246, 164] width 2 height 4
click at [185, 231] on div "30" at bounding box center [183, 233] width 13 height 11
type input "[DATE]"
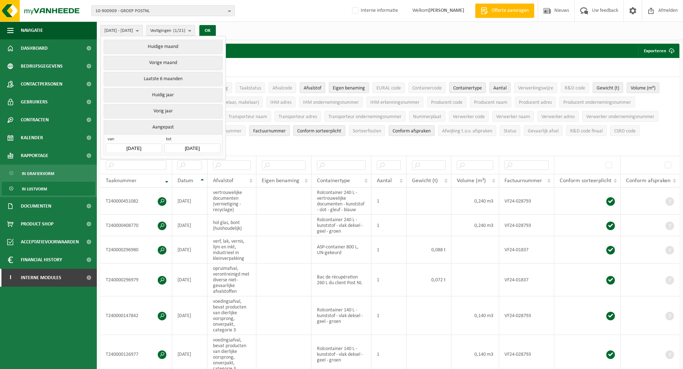
click at [151, 144] on input "[DATE]" at bounding box center [134, 149] width 56 height 10
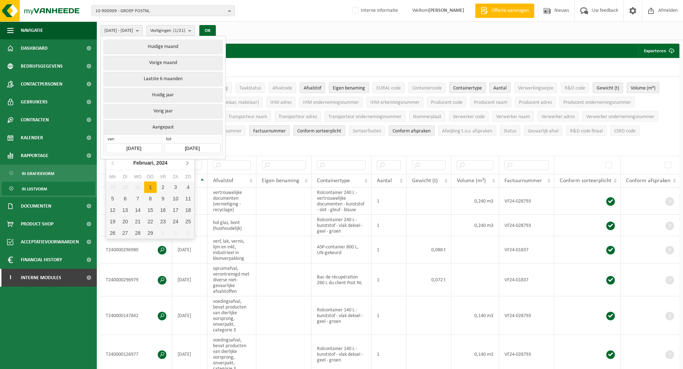
click at [185, 162] on icon at bounding box center [186, 162] width 11 height 11
click at [112, 185] on div "1" at bounding box center [112, 187] width 13 height 11
type input "[DATE]"
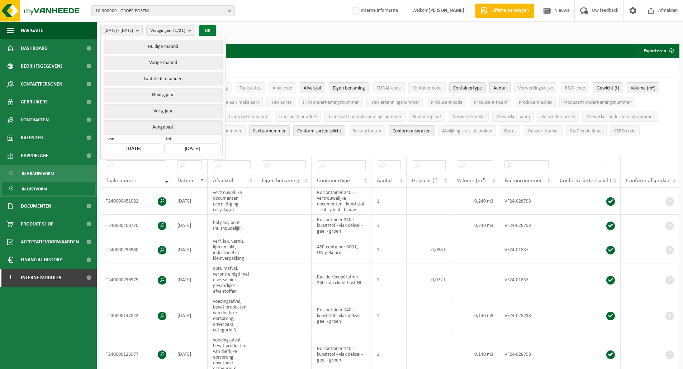
click at [216, 30] on button "OK" at bounding box center [207, 30] width 16 height 11
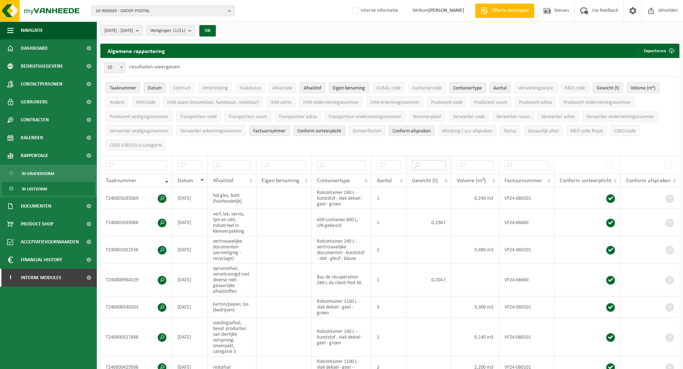
click at [422, 164] on input "text" at bounding box center [429, 166] width 34 height 10
paste input "0,104"
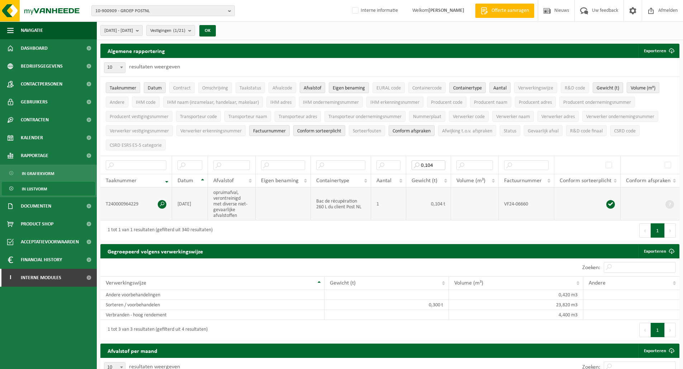
type input "0,104"
click at [231, 196] on td "opruimafval, verontreinigd met diverse niet-gevaarlijke afvalstoffen" at bounding box center [232, 204] width 48 height 33
click at [284, 89] on span "Afvalcode" at bounding box center [282, 88] width 20 height 5
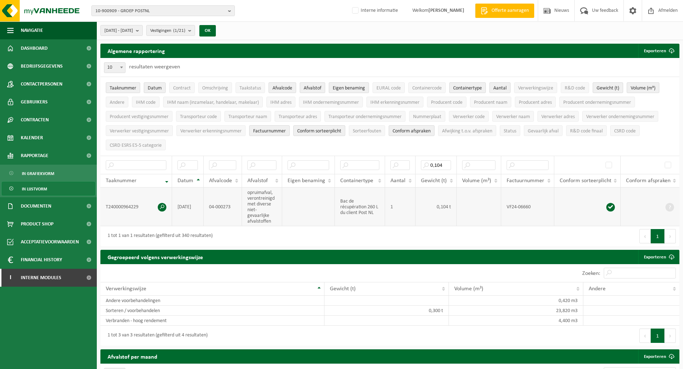
click at [217, 204] on td "04-000273" at bounding box center [223, 207] width 38 height 39
copy td "04-000273"
click at [313, 203] on td at bounding box center [308, 207] width 53 height 39
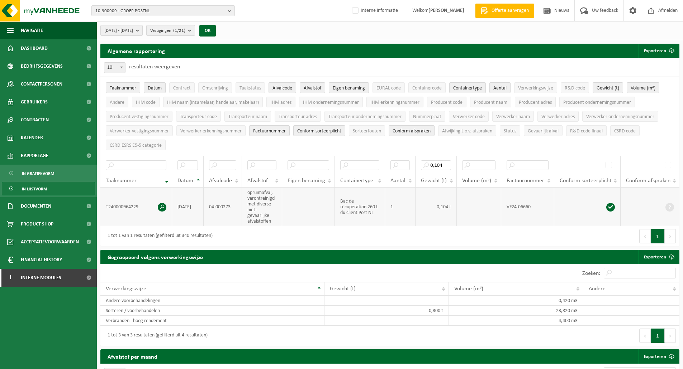
click at [313, 203] on td at bounding box center [308, 207] width 53 height 39
click at [436, 224] on td "0,104 t" at bounding box center [435, 207] width 41 height 39
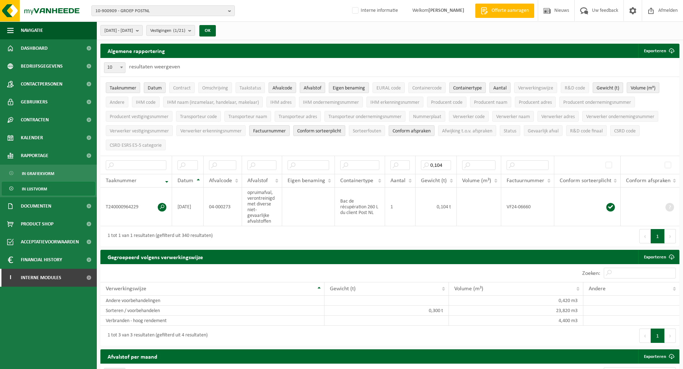
click at [234, 147] on ul "Taaknummer Datum Contract Omschrijving Taakstatus Afvalcode Afvalstof Eigen ben…" at bounding box center [389, 116] width 579 height 79
